Goal: Information Seeking & Learning: Learn about a topic

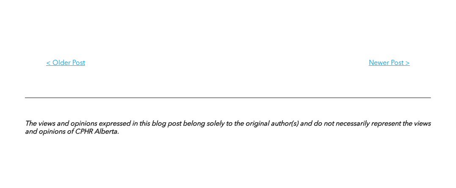
scroll to position [1183, 0]
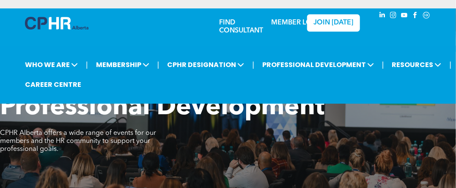
click at [290, 22] on link "MEMBER LOGIN" at bounding box center [297, 22] width 53 height 7
click at [61, 82] on link "CAREER CENTRE" at bounding box center [52, 85] width 61 height 16
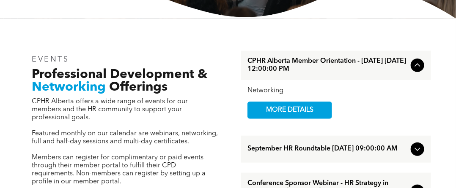
scroll to position [254, 0]
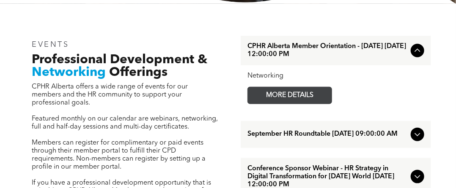
click at [275, 100] on span "MORE DETAILS" at bounding box center [289, 95] width 67 height 16
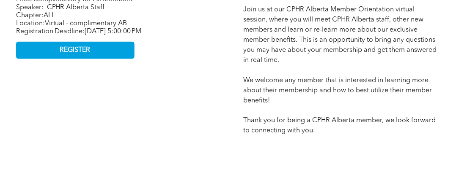
scroll to position [465, 0]
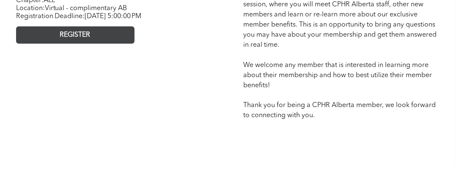
click at [61, 39] on span "REGISTER" at bounding box center [75, 35] width 30 height 8
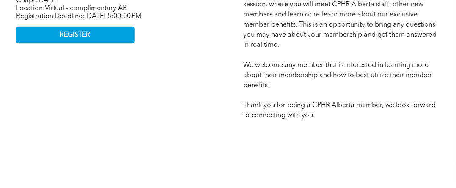
scroll to position [254, 0]
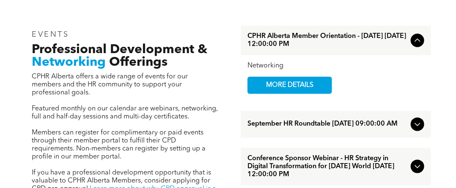
scroll to position [254, 0]
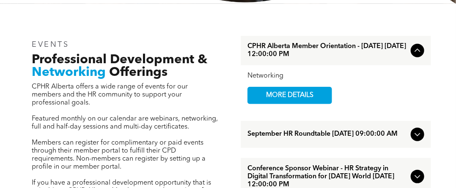
click at [415, 136] on icon at bounding box center [416, 134] width 5 height 3
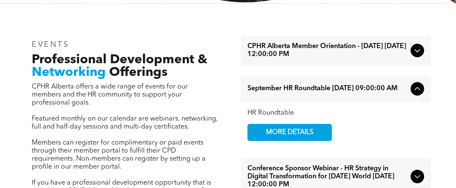
click at [416, 51] on icon at bounding box center [416, 50] width 5 height 3
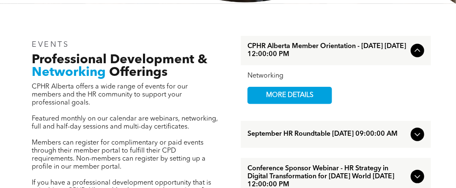
click at [255, 76] on div "Networking" at bounding box center [335, 76] width 177 height 8
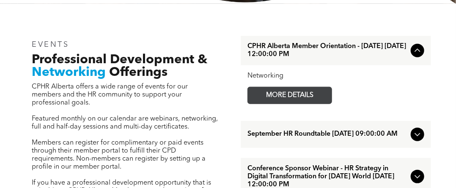
click at [306, 90] on span "MORE DETAILS" at bounding box center [289, 95] width 67 height 16
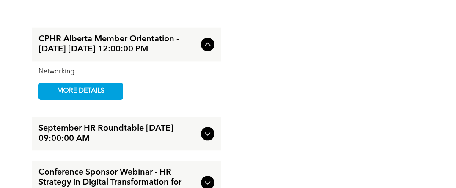
scroll to position [676, 0]
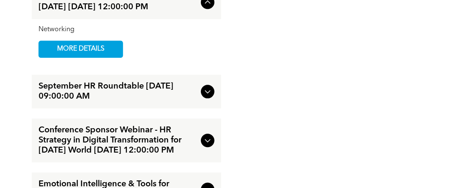
click at [206, 97] on icon at bounding box center [207, 92] width 10 height 10
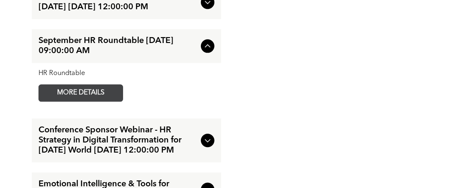
click at [106, 101] on span "MORE DETAILS" at bounding box center [80, 93] width 67 height 16
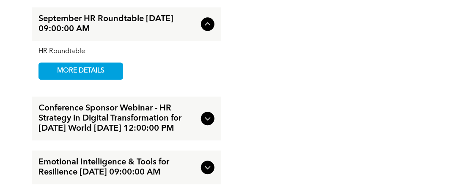
scroll to position [718, 0]
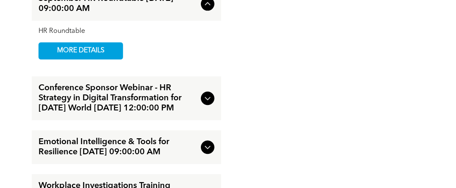
click at [206, 104] on icon at bounding box center [207, 98] width 10 height 10
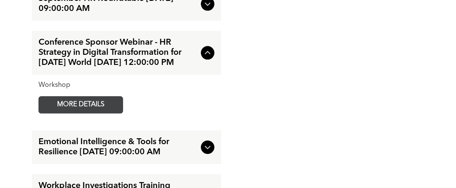
click at [57, 113] on span "MORE DETAILS" at bounding box center [80, 105] width 67 height 16
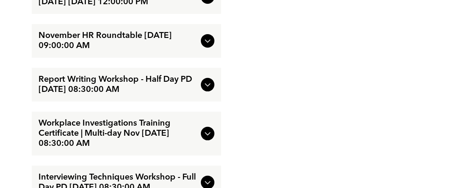
scroll to position [1225, 0]
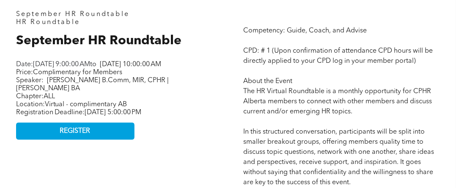
scroll to position [169, 0]
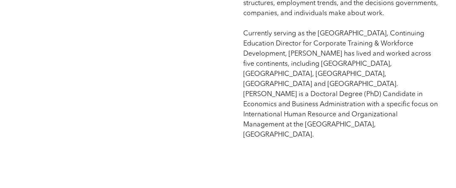
scroll to position [845, 0]
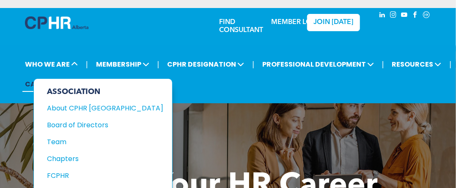
scroll to position [42, 0]
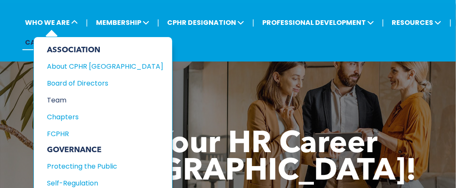
click at [56, 97] on div "Team" at bounding box center [99, 100] width 105 height 11
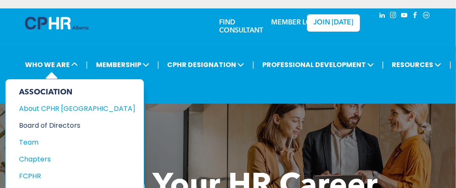
click at [34, 123] on div "Board of Directors" at bounding box center [71, 125] width 105 height 11
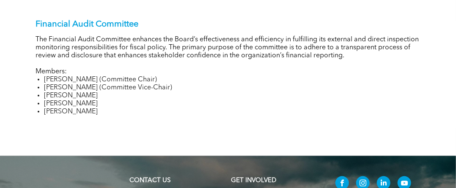
scroll to position [1183, 0]
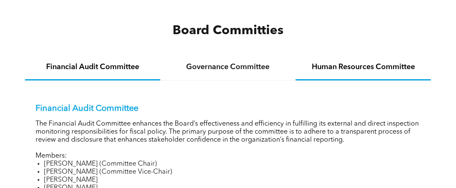
click at [353, 63] on h4 "Human Resources Committee" at bounding box center [363, 67] width 120 height 9
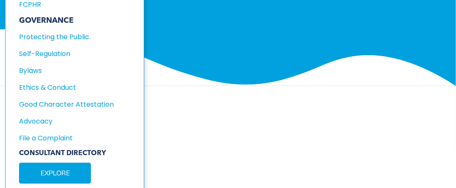
scroll to position [186, 0]
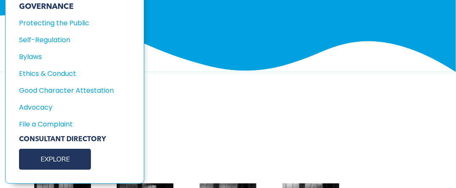
click at [45, 154] on link "EXPLORE" at bounding box center [55, 159] width 72 height 21
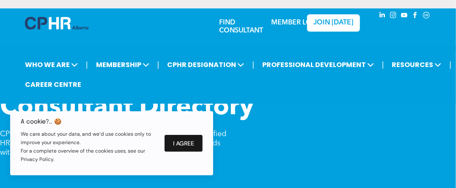
click at [188, 138] on button "I Agree" at bounding box center [183, 143] width 38 height 17
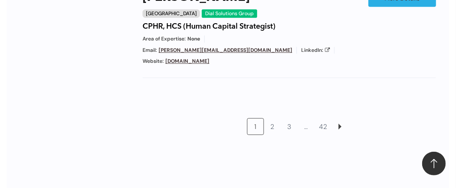
scroll to position [845, 0]
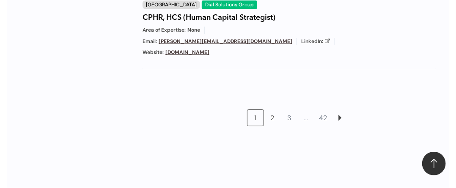
click at [273, 110] on link "2" at bounding box center [272, 118] width 16 height 16
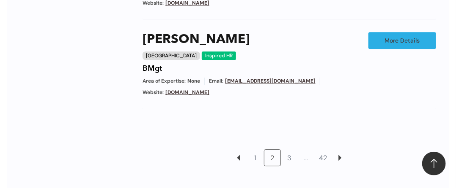
scroll to position [811, 0]
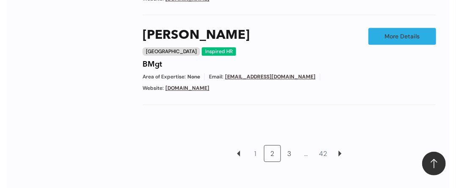
click at [288, 146] on link "3" at bounding box center [289, 154] width 16 height 16
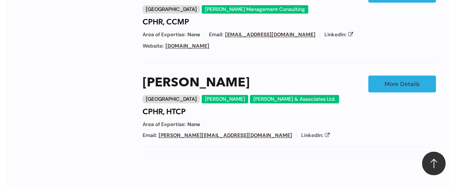
scroll to position [811, 0]
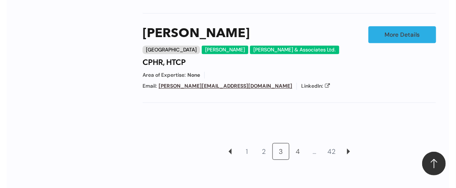
click at [297, 144] on link "4" at bounding box center [297, 152] width 16 height 16
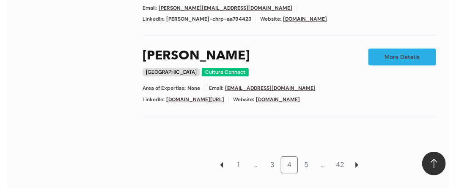
scroll to position [811, 0]
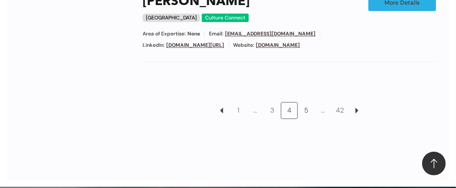
click at [304, 103] on link "5" at bounding box center [306, 111] width 16 height 16
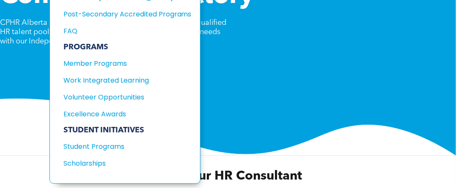
scroll to position [127, 0]
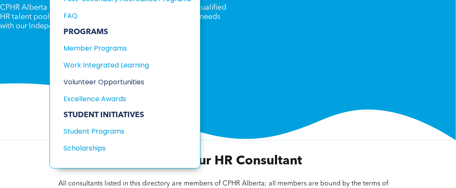
click at [133, 79] on div "Volunteer Opportunities" at bounding box center [120, 82] width 115 height 11
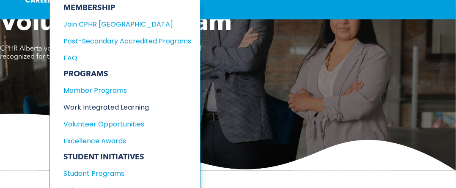
scroll to position [127, 0]
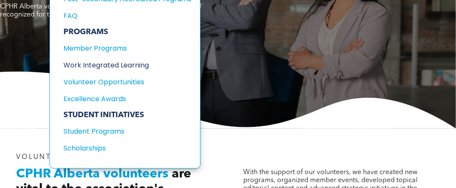
click at [97, 62] on div "Work Integrated Learning" at bounding box center [120, 65] width 115 height 11
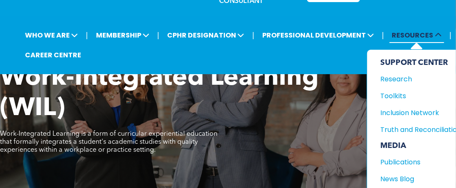
scroll to position [42, 0]
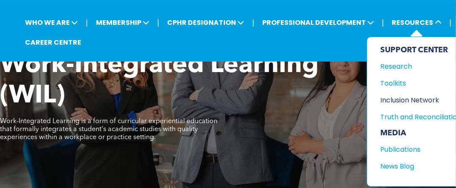
click at [409, 98] on div "Inclusion Network" at bounding box center [416, 100] width 73 height 11
